Goal: Navigation & Orientation: Go to known website

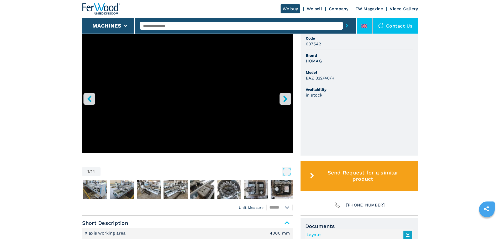
click at [364, 22] on li at bounding box center [365, 26] width 16 height 16
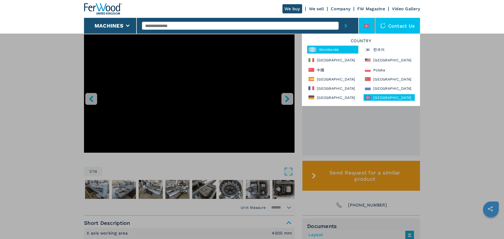
click at [329, 46] on div "Worldwide" at bounding box center [332, 50] width 51 height 8
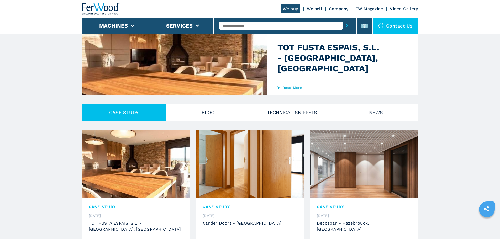
scroll to position [53, 0]
